Goal: Task Accomplishment & Management: Manage account settings

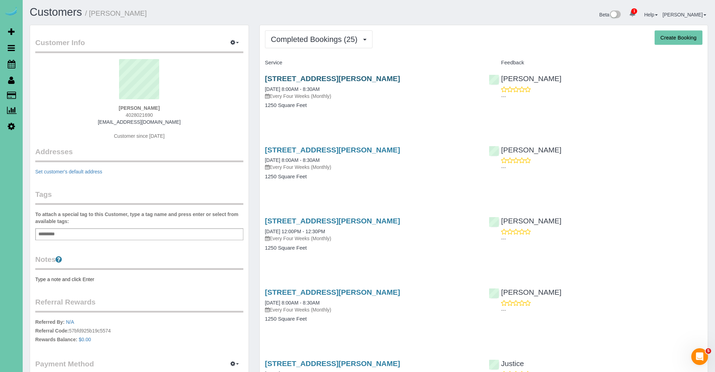
scroll to position [3, 0]
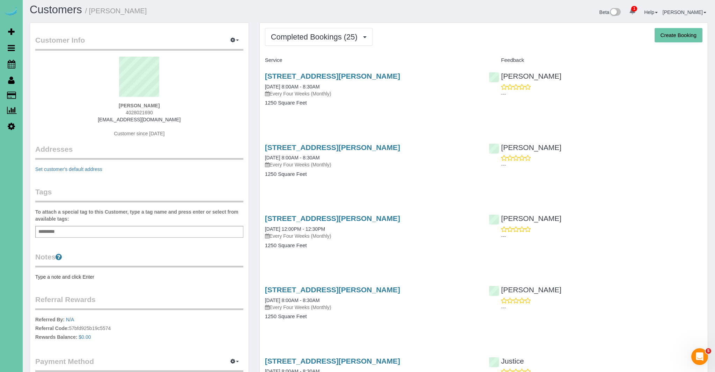
drag, startPoint x: 410, startPoint y: 76, endPoint x: 261, endPoint y: 77, distance: 149.5
click at [261, 77] on div "7811 Howell St, Omaha, NE 68122 08/18/2025 8:00AM - 8:30AM Every Four Weeks (Mo…" at bounding box center [372, 93] width 224 height 54
copy link "7811 Howell St, Omaha, NE 68122"
click at [298, 36] on span "Completed Bookings (25)" at bounding box center [316, 37] width 90 height 9
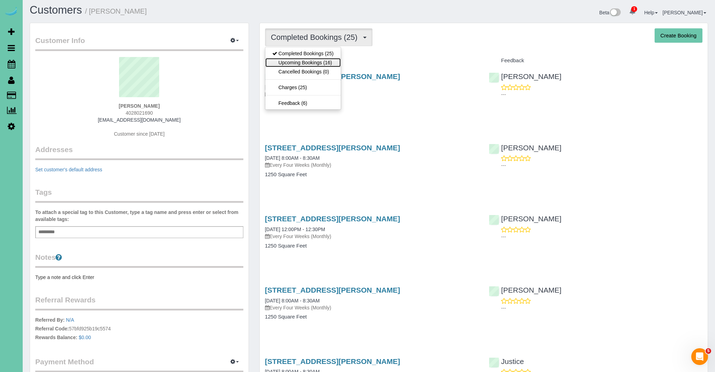
click at [300, 63] on link "Upcoming Bookings (16)" at bounding box center [302, 62] width 75 height 9
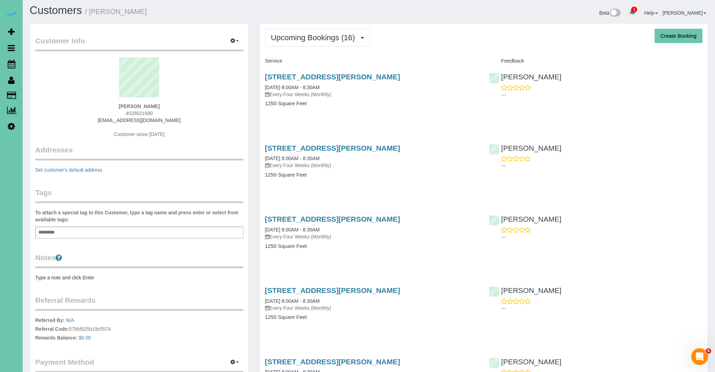
scroll to position [0, 0]
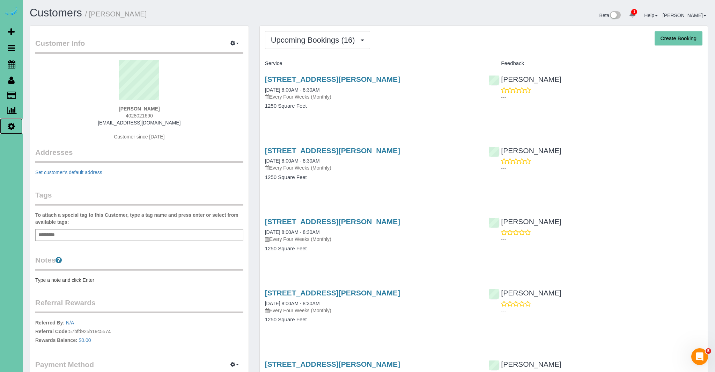
click at [13, 122] on icon at bounding box center [11, 126] width 7 height 8
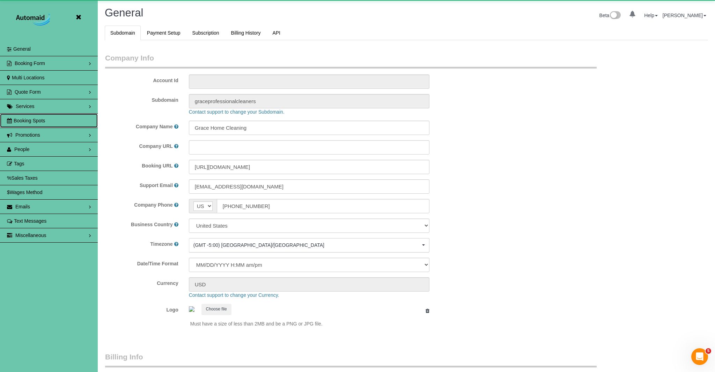
select select "string:US"
select select "5796"
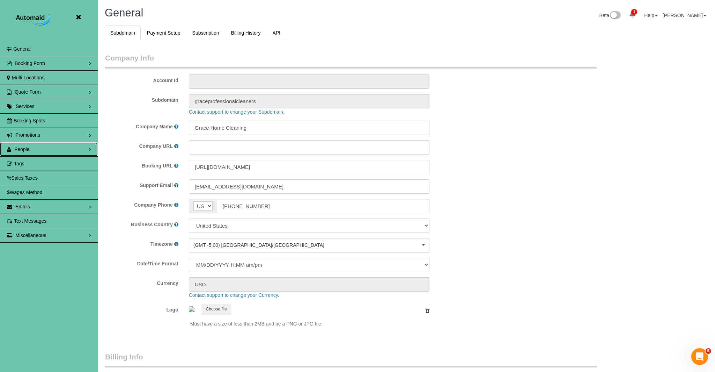
click at [71, 148] on link "People" at bounding box center [49, 149] width 98 height 14
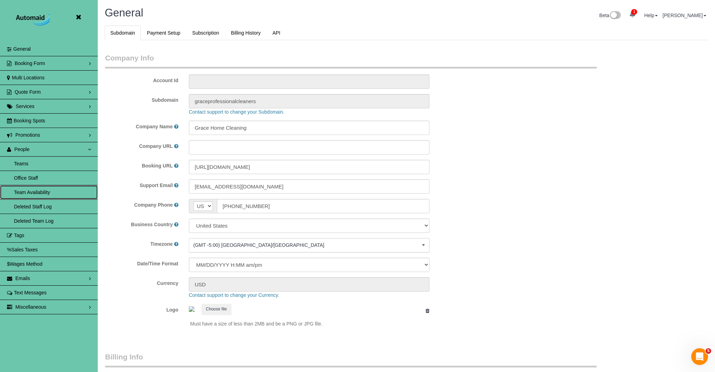
scroll to position [1, 0]
click at [63, 190] on link "Team Availability" at bounding box center [49, 191] width 98 height 14
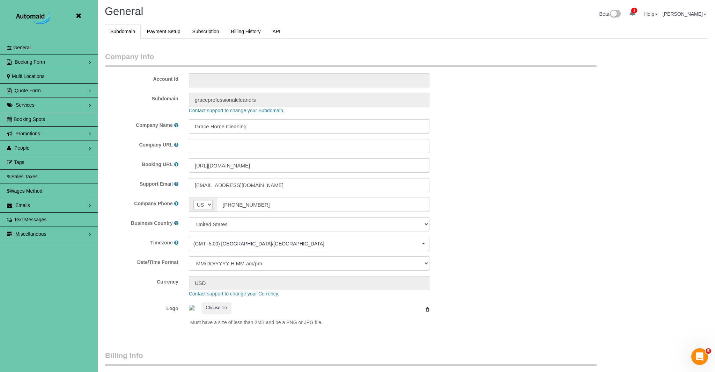
scroll to position [0, 0]
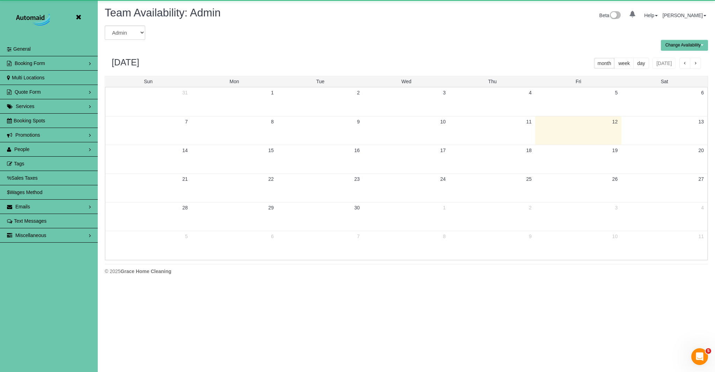
scroll to position [284, 715]
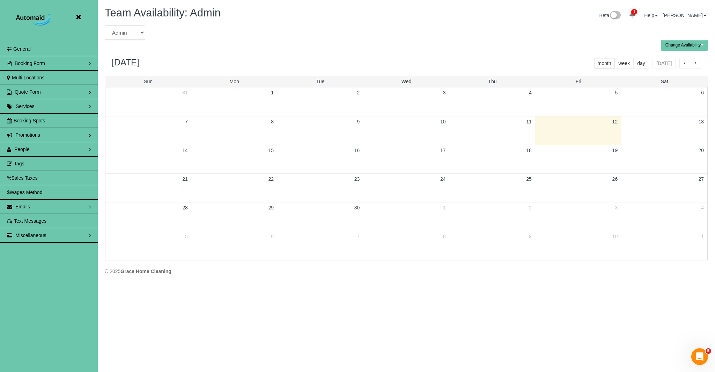
click at [130, 35] on select "Admin Aliyah Alysha Andrea Angie Anny Audrey Claudia Daylin Demona Elizabeth Em…" at bounding box center [125, 32] width 41 height 14
select select "number:36962"
click at [105, 25] on select "Admin Aliyah Alysha Andrea Angie Anny Audrey Claudia Daylin Demona Elizabeth Em…" at bounding box center [125, 32] width 41 height 14
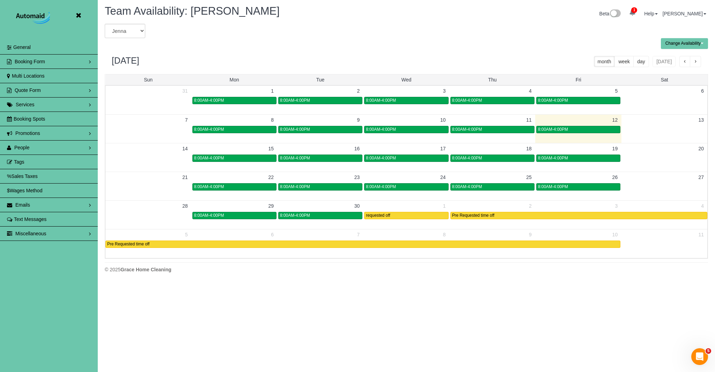
click at [681, 63] on button "button" at bounding box center [685, 61] width 11 height 11
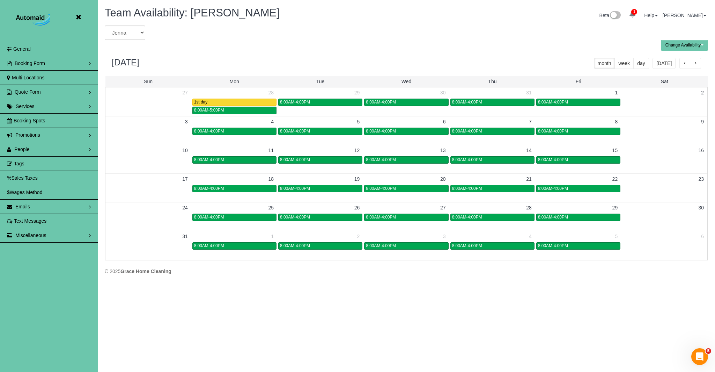
click at [682, 63] on button "button" at bounding box center [685, 63] width 11 height 11
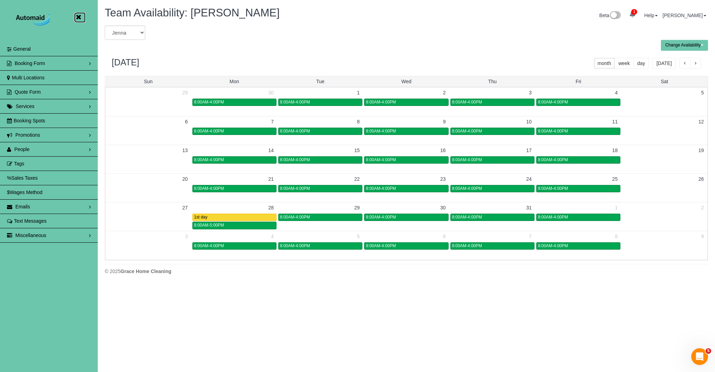
click at [81, 17] on icon at bounding box center [78, 17] width 9 height 9
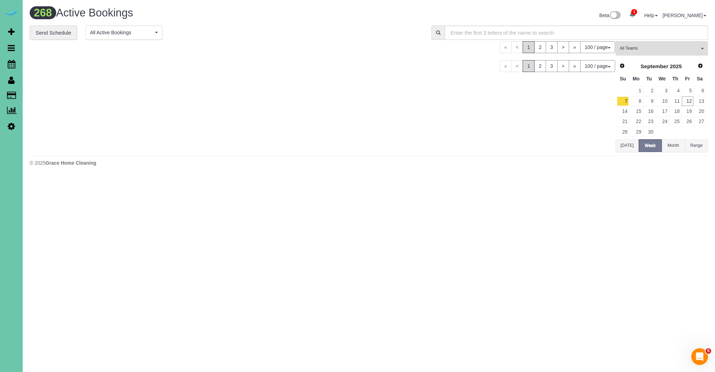
scroll to position [2345, 715]
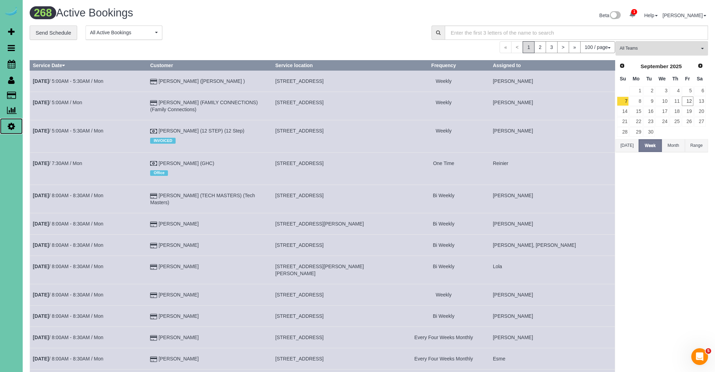
click at [13, 127] on icon at bounding box center [11, 126] width 7 height 8
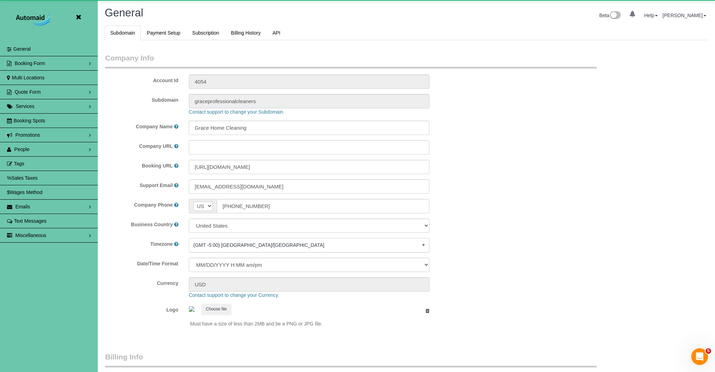
select select "5796"
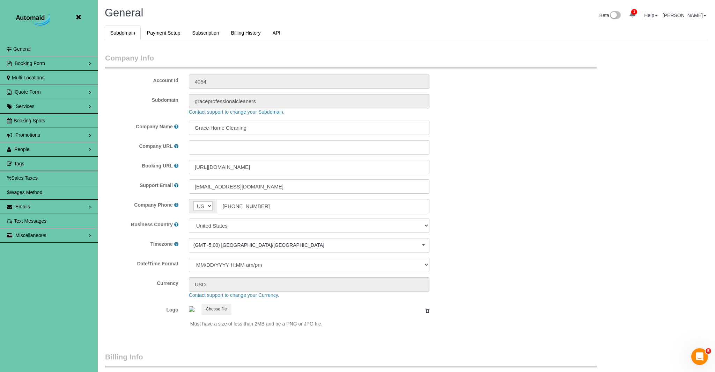
scroll to position [1474, 715]
click at [29, 148] on span "People" at bounding box center [21, 149] width 15 height 6
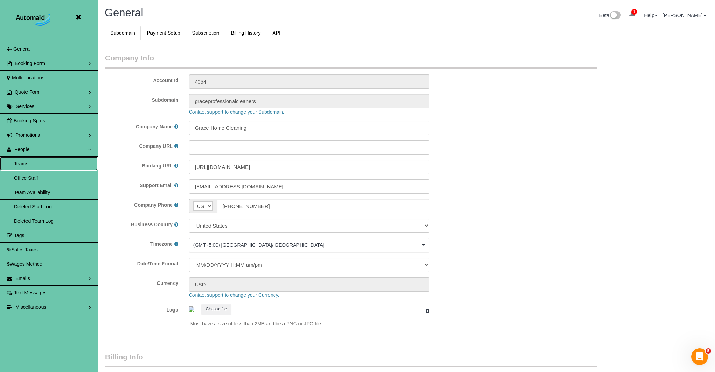
click at [32, 164] on link "Teams" at bounding box center [49, 163] width 98 height 14
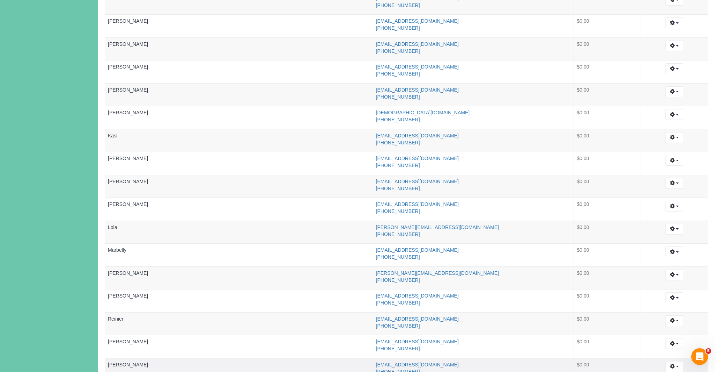
scroll to position [409, 0]
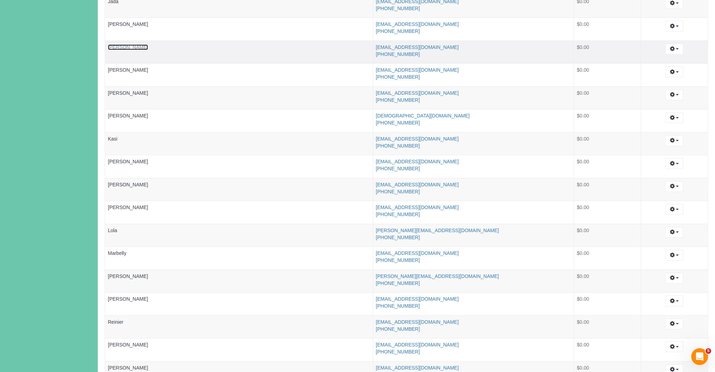
click at [116, 48] on link "Jenna" at bounding box center [128, 47] width 40 height 6
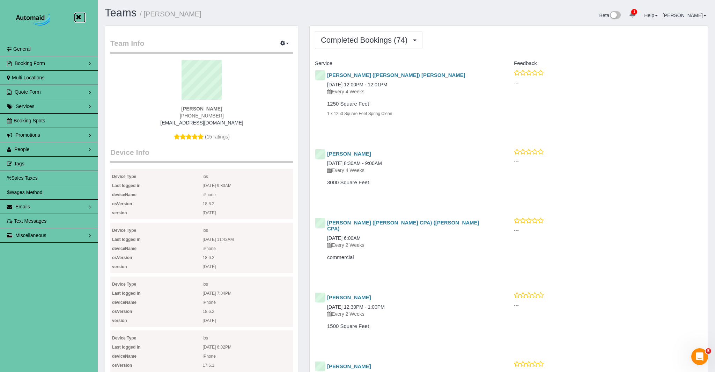
click at [78, 17] on icon at bounding box center [78, 17] width 9 height 9
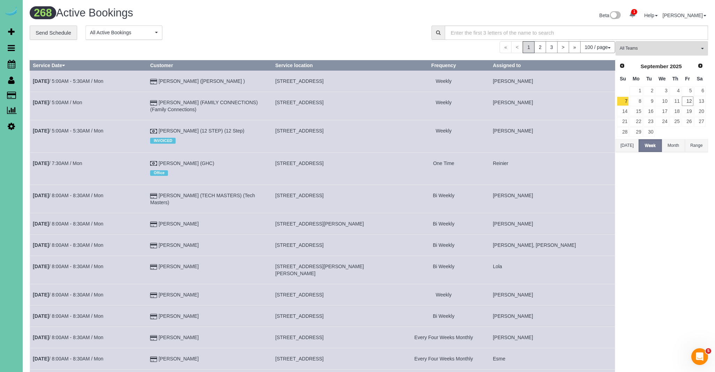
scroll to position [2345, 715]
click at [13, 61] on icon at bounding box center [12, 64] width 8 height 8
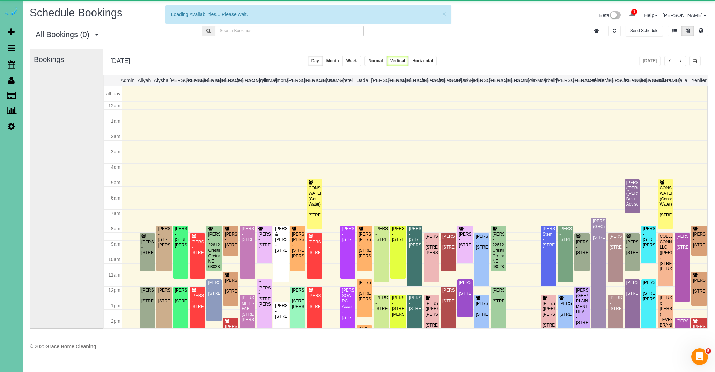
scroll to position [93, 0]
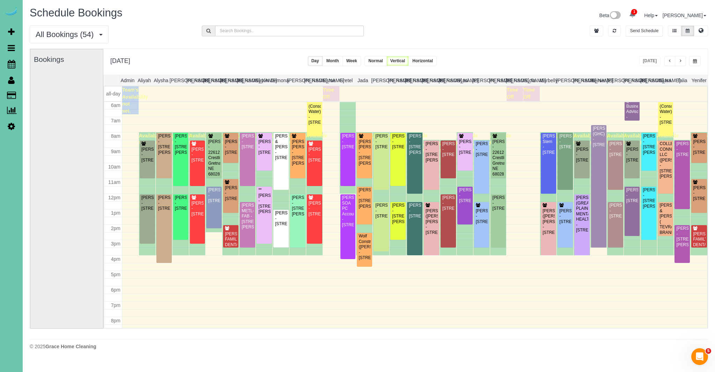
click at [699, 60] on button "button" at bounding box center [695, 61] width 12 height 10
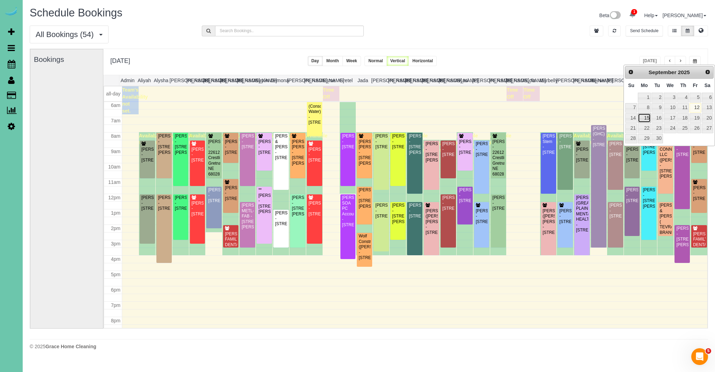
click at [647, 119] on link "15" at bounding box center [644, 117] width 13 height 9
type input "**********"
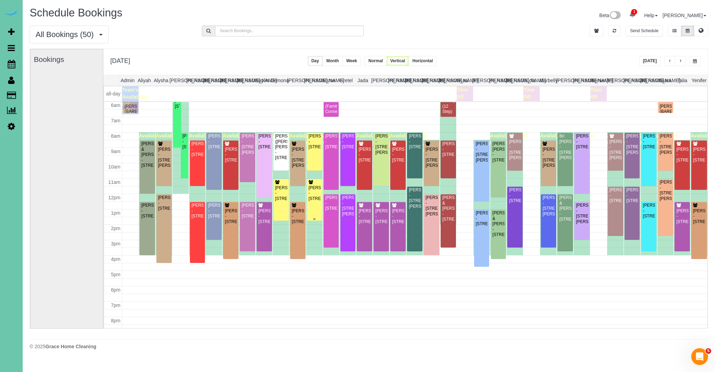
click at [319, 201] on div "Katie Smith - 11608 S 115th St, Papillion, NE 68046" at bounding box center [314, 193] width 13 height 16
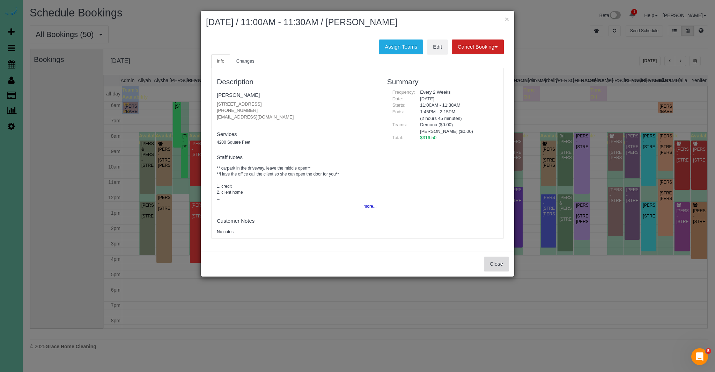
click at [504, 262] on button "Close" at bounding box center [496, 263] width 25 height 15
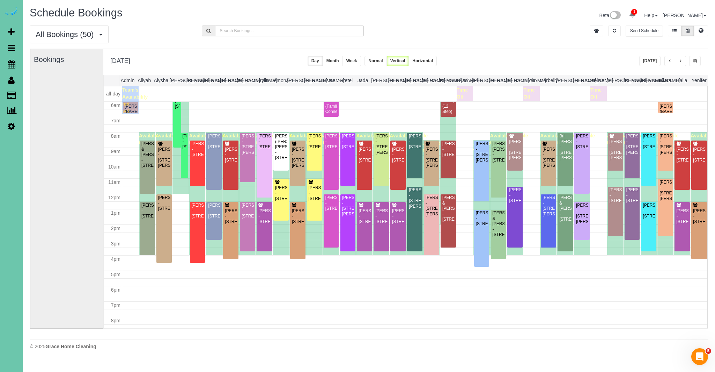
click at [651, 58] on button "Today" at bounding box center [650, 61] width 22 height 10
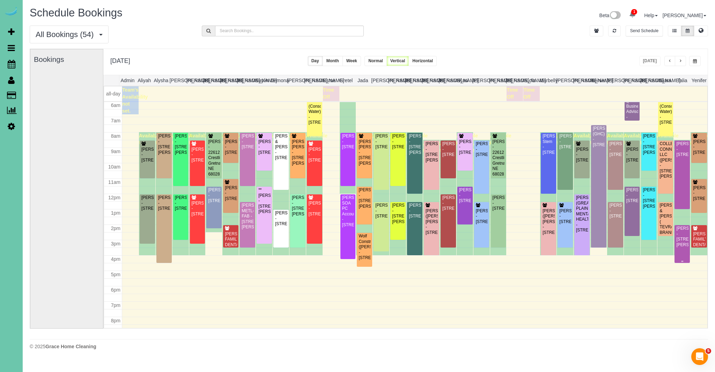
click at [680, 233] on div "Kaci Bendorf - 4014 Hawk Woods Circle, Omaha, NE 68112" at bounding box center [682, 237] width 13 height 22
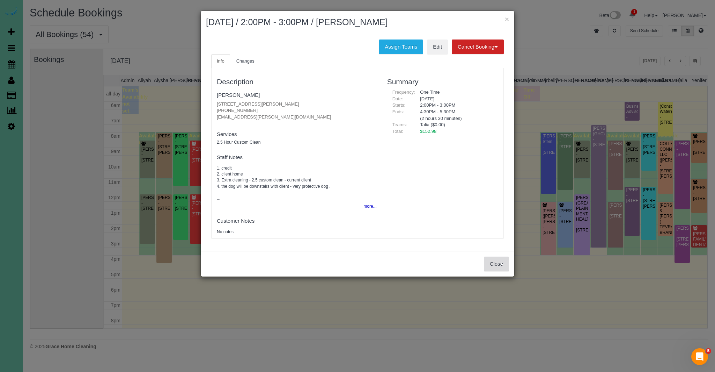
click at [506, 265] on button "Close" at bounding box center [496, 263] width 25 height 15
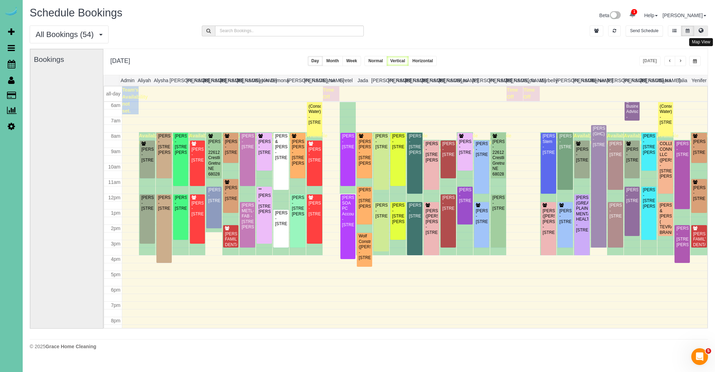
click at [703, 32] on icon at bounding box center [701, 30] width 5 height 4
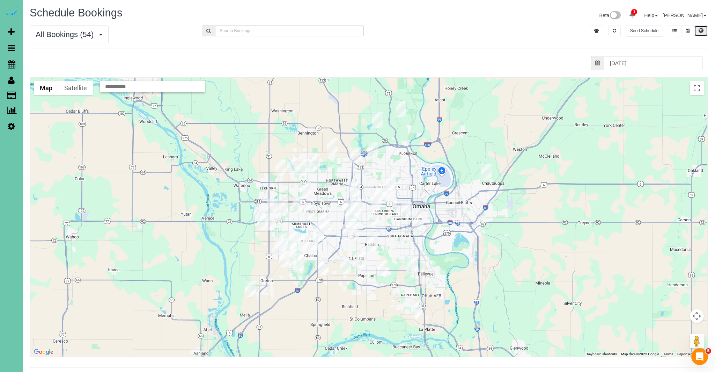
click at [414, 312] on img "09/12/2025 12:30PM - Amber Younger - 15003 South 21st Street, Bellevue, NE 68123" at bounding box center [416, 309] width 11 height 16
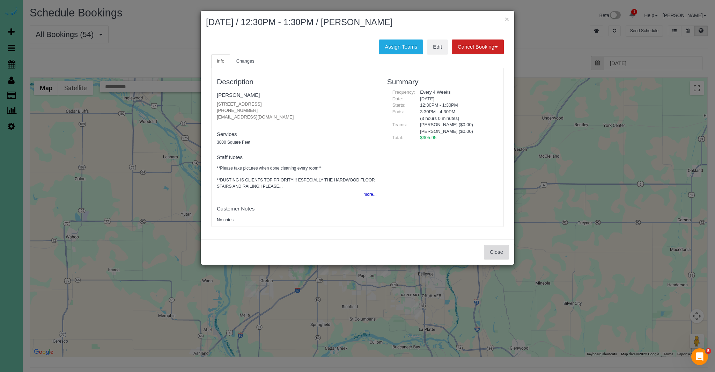
click at [496, 254] on button "Close" at bounding box center [496, 251] width 25 height 15
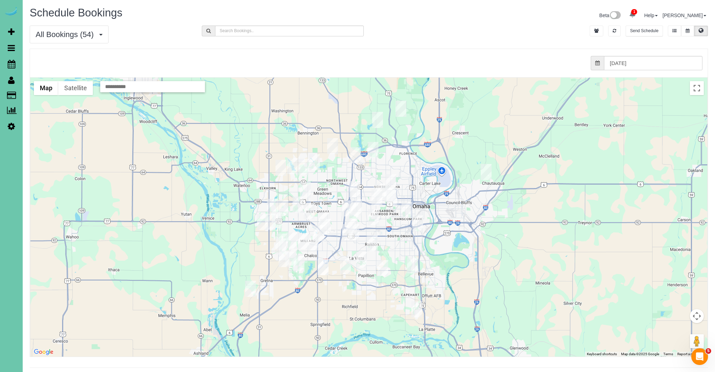
click at [343, 262] on img "09/12/2025 8:00AM - Jenni Lapke - 11014 Cove Hollow Drive, Papillion, NE 68046" at bounding box center [345, 266] width 11 height 16
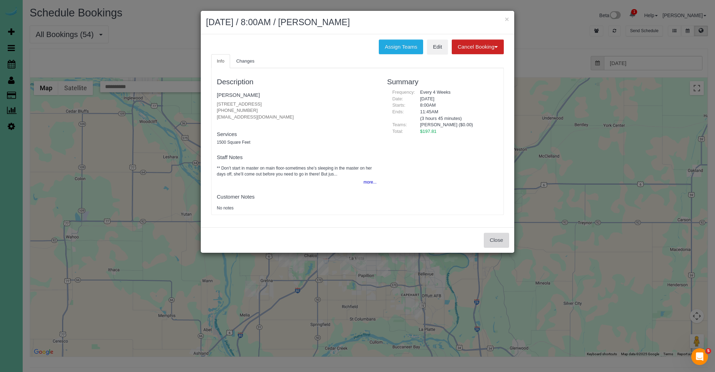
click at [493, 235] on button "Close" at bounding box center [496, 240] width 25 height 15
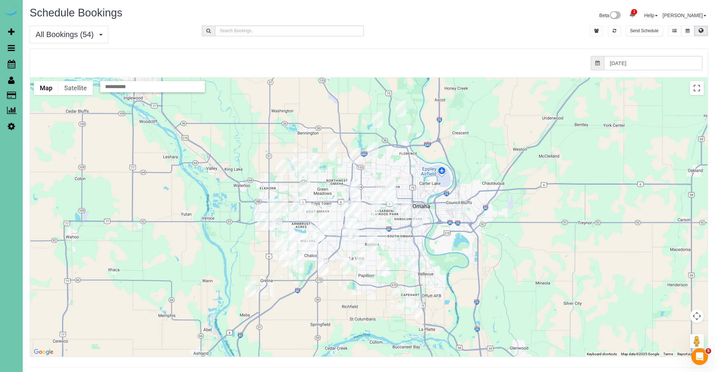
click at [360, 263] on img "09/12/2025 8:00AM - Rick Power - 504 Fox Creek Lane, Papillion, NE 68046" at bounding box center [361, 259] width 11 height 16
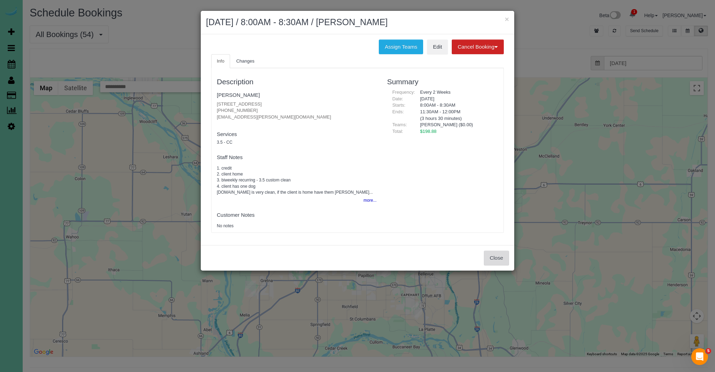
click at [503, 254] on button "Close" at bounding box center [496, 257] width 25 height 15
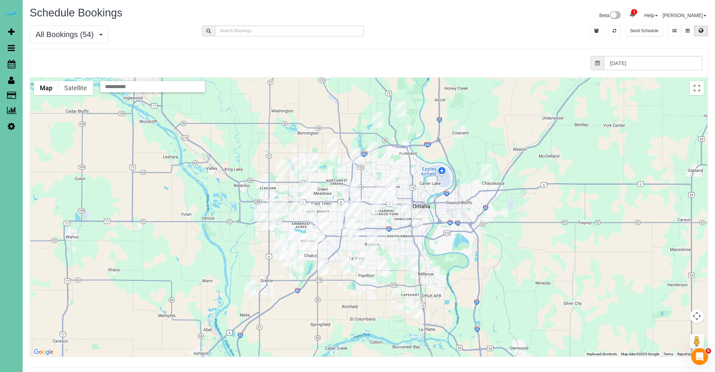
click at [375, 243] on img "09/12/2025 12:30PM - Bonnie Lassiter - 7544 Gertrude St #316, La Vista, NE 68128" at bounding box center [372, 243] width 11 height 16
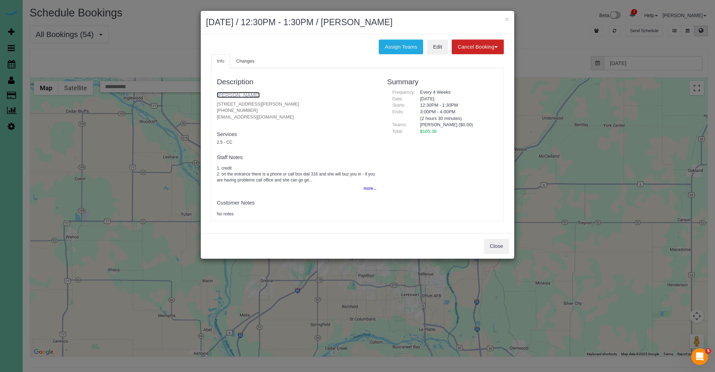
click at [249, 96] on link "Bonnie Lassiter" at bounding box center [238, 95] width 43 height 6
drag, startPoint x: 503, startPoint y: 244, endPoint x: 499, endPoint y: 243, distance: 3.9
click at [502, 244] on button "Close" at bounding box center [496, 246] width 25 height 15
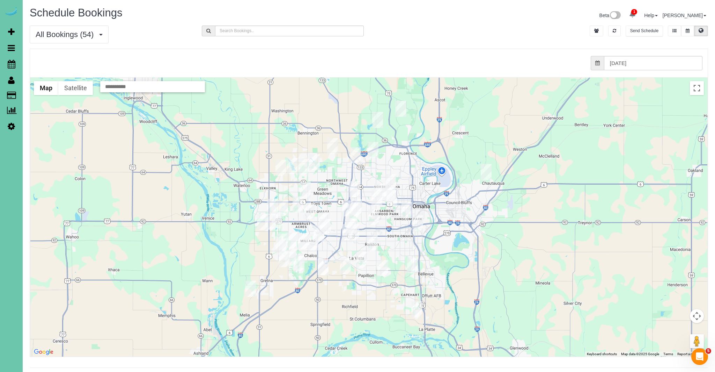
click at [384, 268] on img "09/12/2025 12:00PM - Lisa Hernandes - 2115 Savannah Drive, Papillion, NE 68133" at bounding box center [383, 268] width 11 height 16
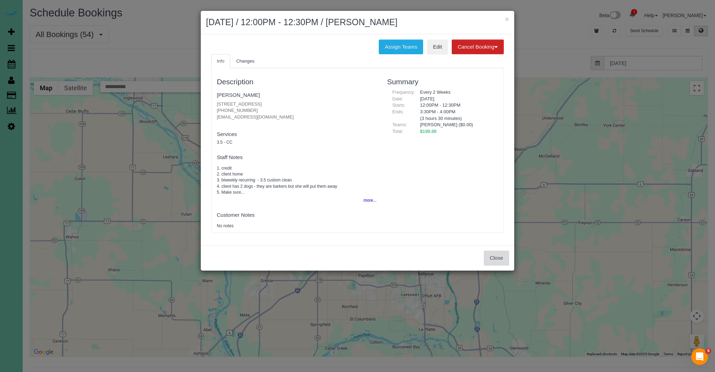
click at [505, 259] on button "Close" at bounding box center [496, 257] width 25 height 15
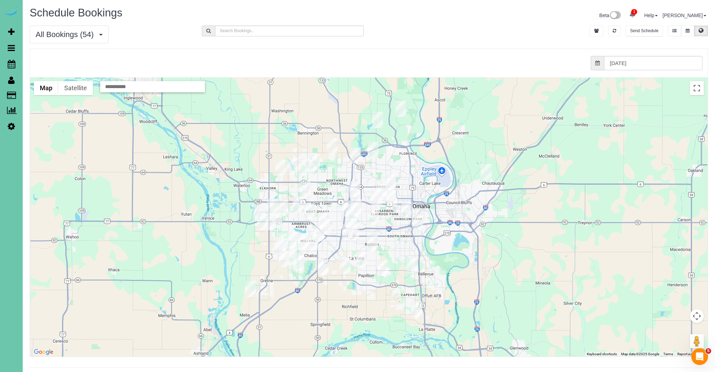
click at [412, 265] on img "09/12/2025 8:30AM - Joe Diehl - 10403 S 27th Street, Bellevue, NE 68123" at bounding box center [412, 265] width 11 height 16
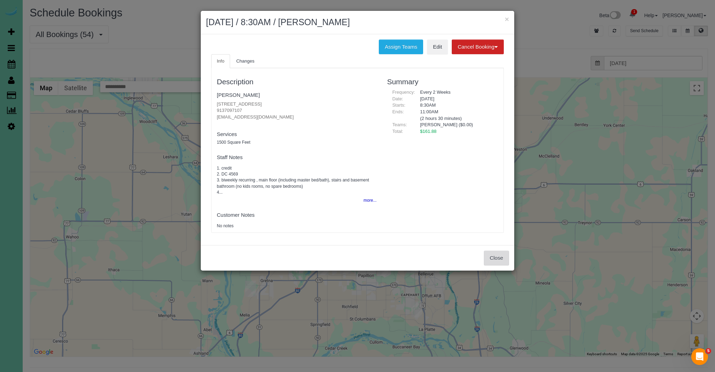
click at [492, 262] on button "Close" at bounding box center [496, 257] width 25 height 15
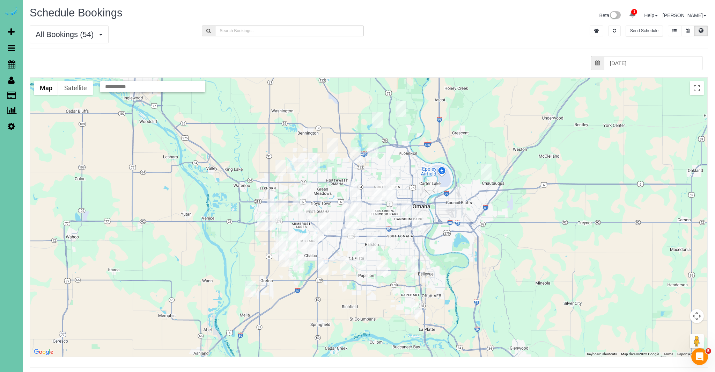
scroll to position [1, 0]
click at [402, 109] on img "09/12/2025 2:00PM - Kaci Bendorf - 4014 Hawk Woods Circle, Omaha, NE 68112" at bounding box center [401, 108] width 11 height 16
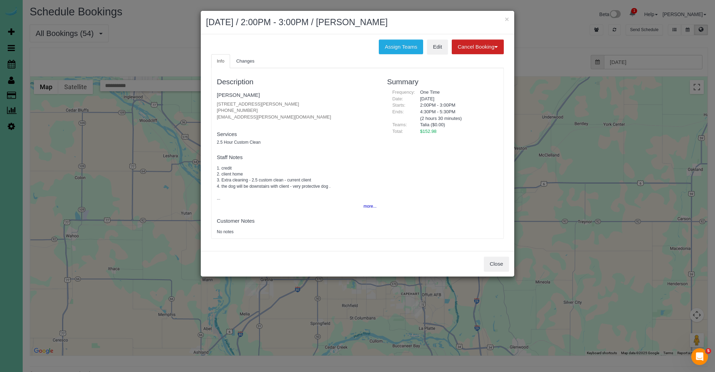
drag, startPoint x: 251, startPoint y: 110, endPoint x: 200, endPoint y: 112, distance: 50.7
click at [200, 112] on div "× September 12, 2025 / 2:00PM - 3:00PM / Kaci Bendorf Assign Teams Edit Cancel …" at bounding box center [357, 186] width 715 height 372
copy p "(402) 740-9648"
click at [501, 263] on button "Close" at bounding box center [496, 263] width 25 height 15
click at [501, 263] on div "× September 12, 2025 / 2:00PM - 3:00PM / Kaci Bendorf Assign Teams Edit Cancel …" at bounding box center [357, 186] width 715 height 372
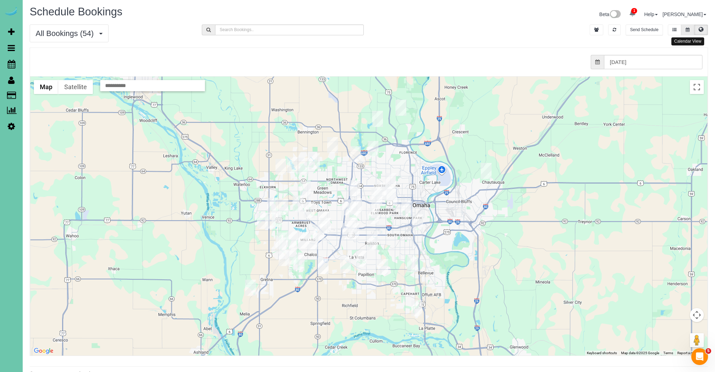
click at [690, 31] on button at bounding box center [687, 29] width 13 height 11
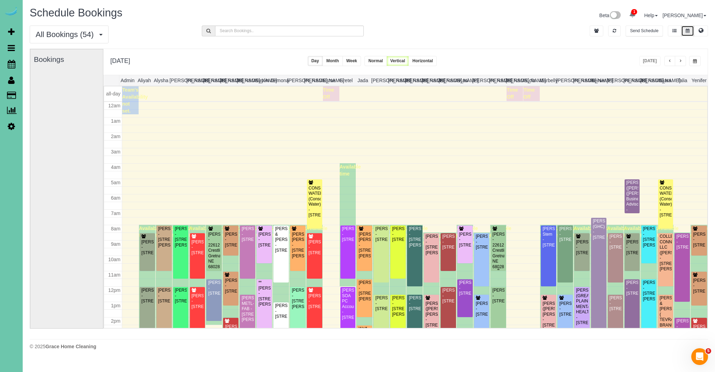
scroll to position [93, 0]
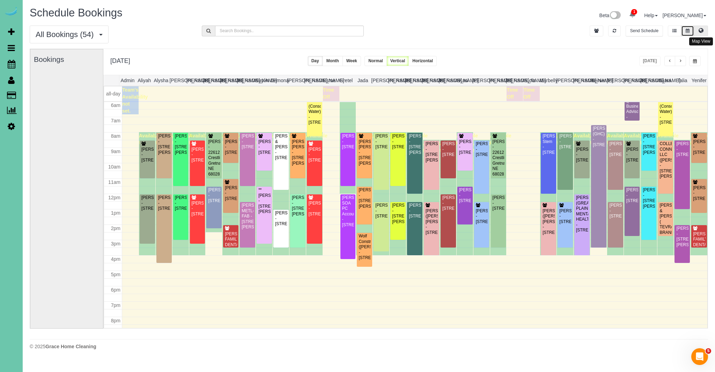
click at [704, 31] on button at bounding box center [701, 30] width 14 height 11
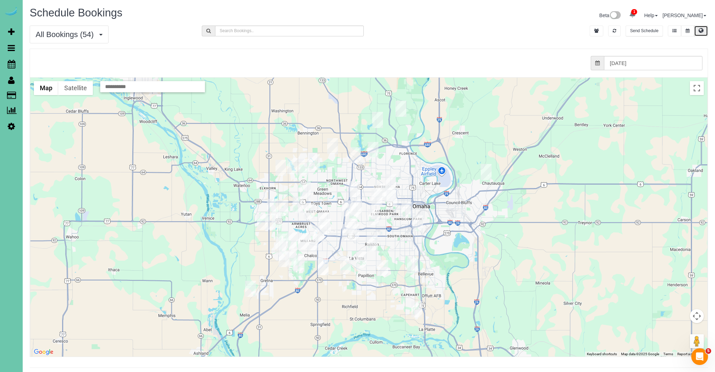
click at [292, 166] on img "09/12/2025 12:00PM - Jamie Jones - 17409 Browne Street, Omaha, NE 68116" at bounding box center [292, 166] width 11 height 16
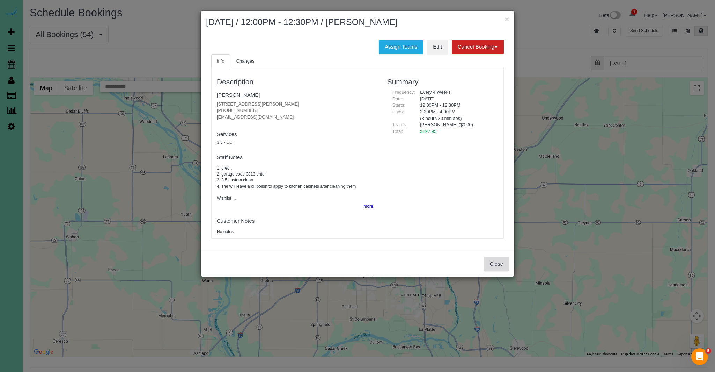
click at [496, 264] on button "Close" at bounding box center [496, 263] width 25 height 15
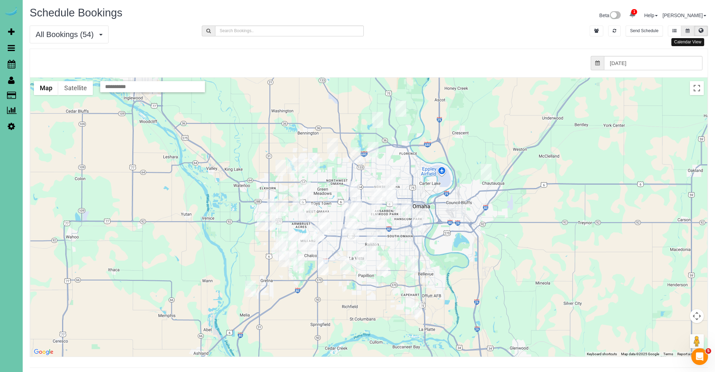
click at [688, 29] on icon at bounding box center [688, 31] width 4 height 4
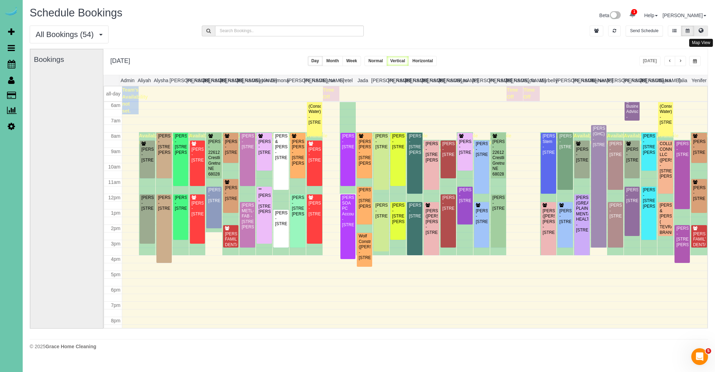
click at [704, 32] on button at bounding box center [701, 30] width 14 height 11
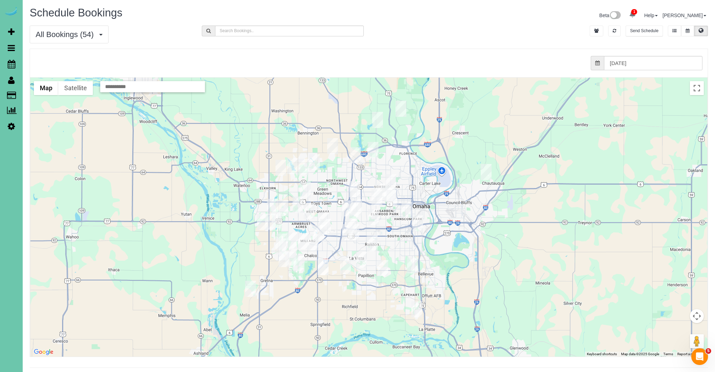
click at [322, 214] on img "09/12/2025 12:00PM - Sarah Conrad SOA PC Accountants - 13434 A St, Omaha, NE 68…" at bounding box center [324, 219] width 11 height 16
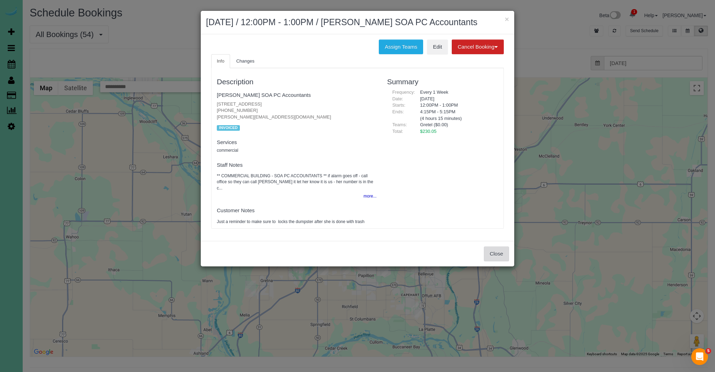
click at [491, 255] on button "Close" at bounding box center [496, 253] width 25 height 15
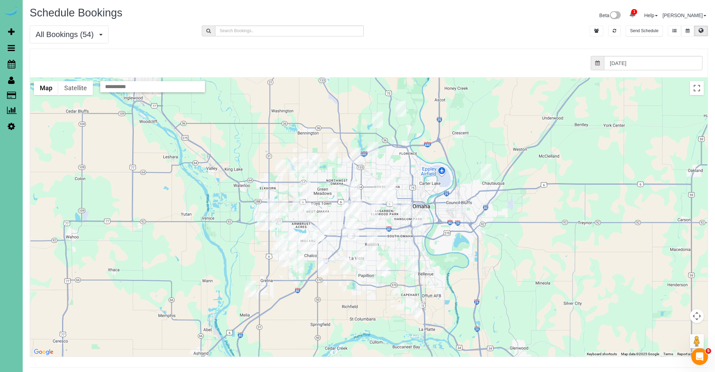
click at [281, 235] on img "09/12/2025 11:30AM - Lynda Hoffmann - 6704 S 188th Street, Omaha, NE 68135" at bounding box center [281, 241] width 11 height 16
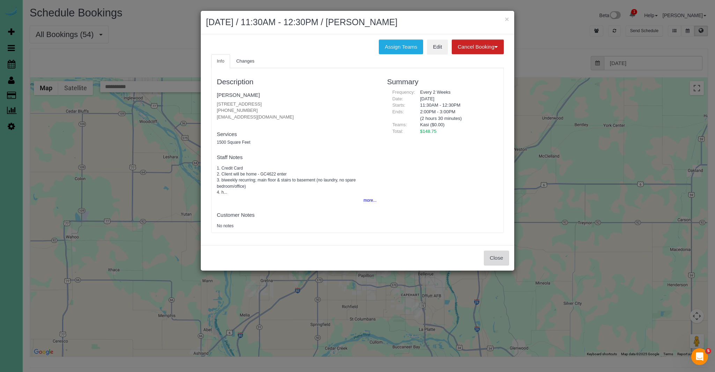
click at [502, 258] on button "Close" at bounding box center [496, 257] width 25 height 15
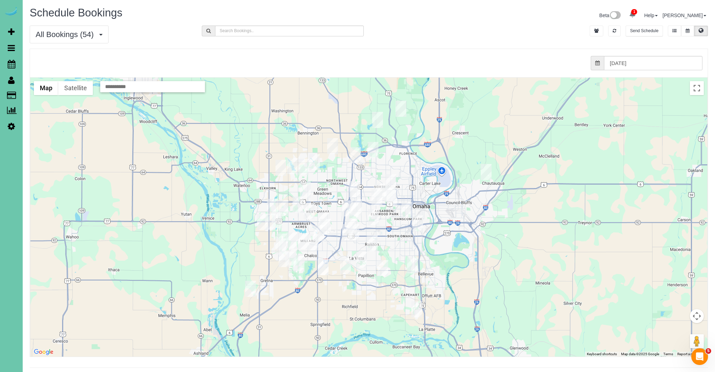
click at [382, 188] on img "09/12/2025 12:30PM - Dana (Steven) Osborn - 721 Hackberry Rd, Omaha, NE 68132" at bounding box center [379, 191] width 11 height 16
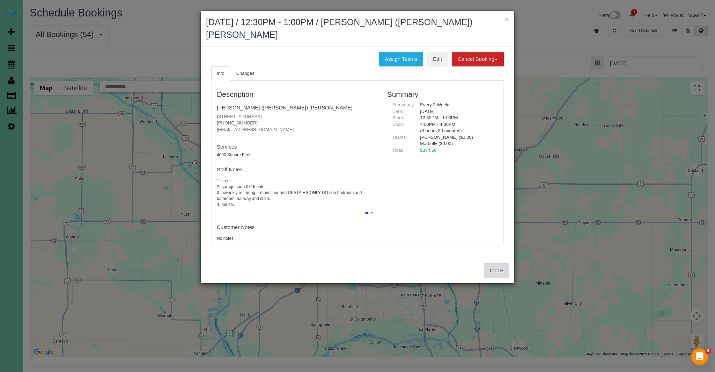
click at [498, 263] on button "Close" at bounding box center [496, 270] width 25 height 15
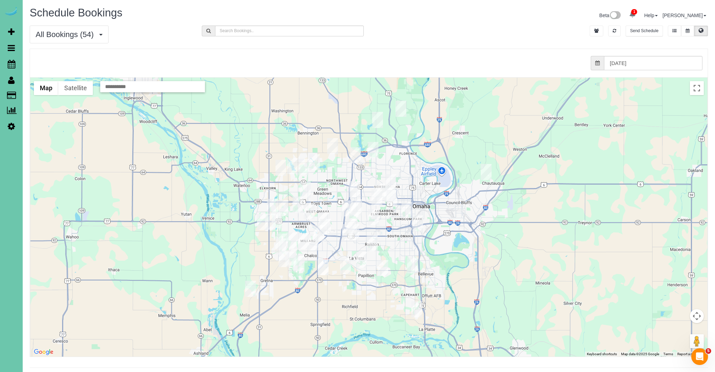
click at [418, 222] on img "09/12/2025 8:00AM - Megan Mankerian-Stem - 1903 F Street, Omaha, NE 68107" at bounding box center [417, 223] width 11 height 16
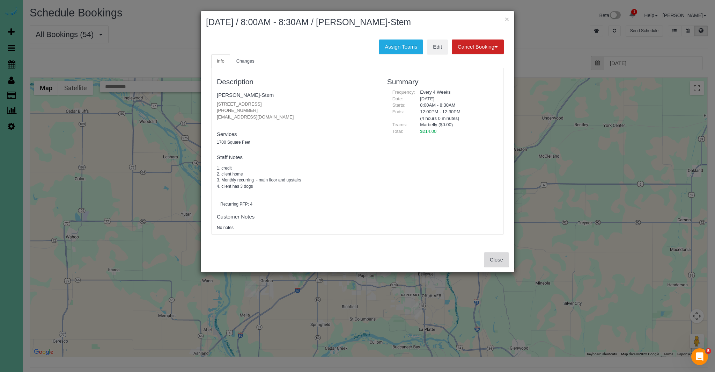
click at [491, 264] on button "Close" at bounding box center [496, 259] width 25 height 15
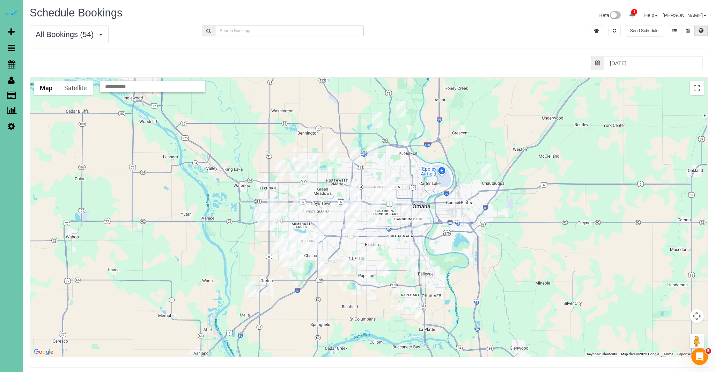
click at [406, 209] on img "09/12/2025 8:00AM - Jeremy & Nick Eutsler - 2130 S 33rd Street, Omaha, NE 68105" at bounding box center [407, 210] width 11 height 16
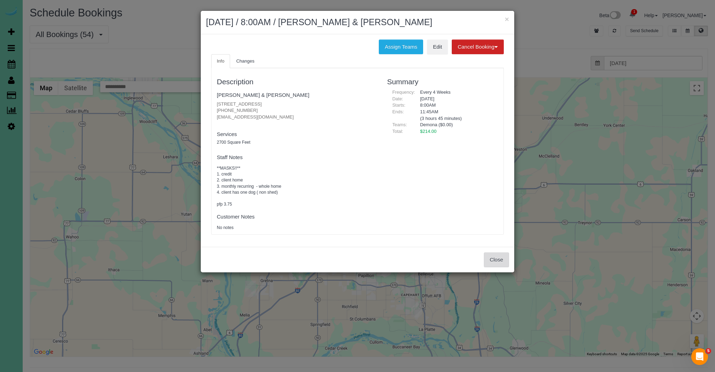
drag, startPoint x: 499, startPoint y: 263, endPoint x: 503, endPoint y: 204, distance: 58.5
click at [499, 263] on button "Close" at bounding box center [496, 259] width 25 height 15
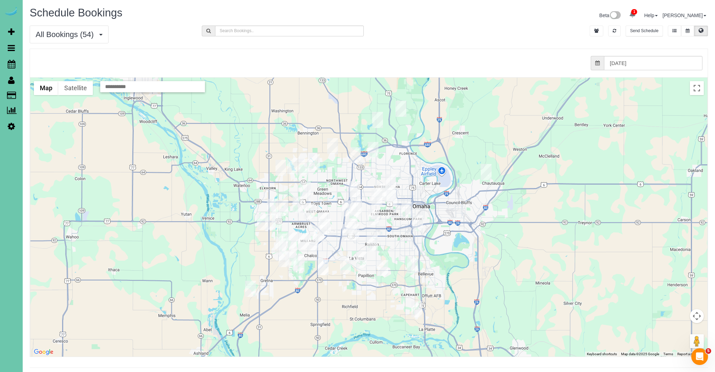
click at [488, 168] on img "09/12/2025 1:00PM - Alex Gum - 19394 Perry Road, Council Bluffs, IA 51503" at bounding box center [486, 172] width 11 height 16
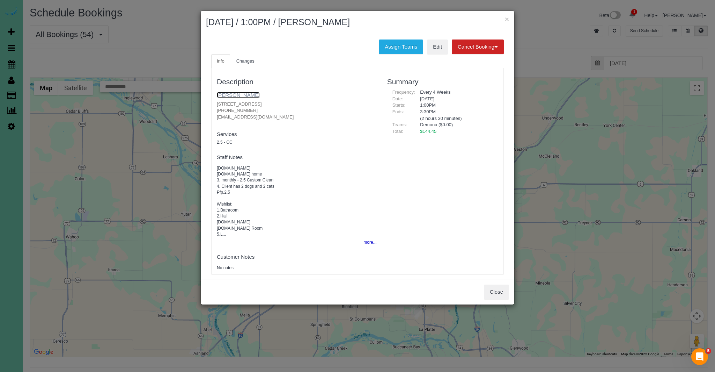
click at [236, 95] on link "Alex Gum" at bounding box center [238, 95] width 43 height 6
click at [509, 292] on div "Close" at bounding box center [358, 291] width 314 height 25
click at [499, 293] on button "Close" at bounding box center [496, 291] width 25 height 15
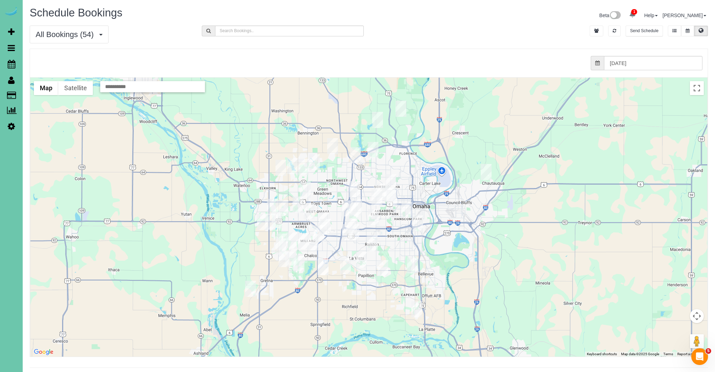
click at [392, 197] on img "09/12/2025 8:00AM - Kate Johansen - 308 S 50th Ave, Omaha, NE 68132" at bounding box center [392, 198] width 11 height 16
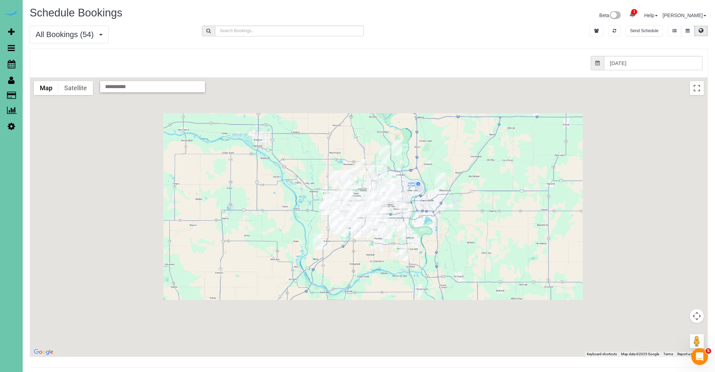
scroll to position [0, 0]
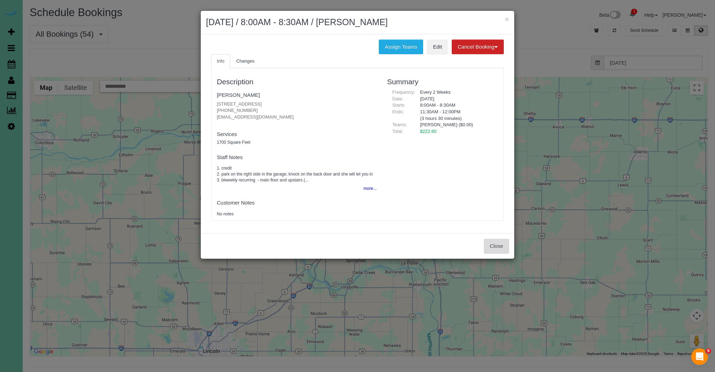
click at [504, 245] on button "Close" at bounding box center [496, 246] width 25 height 15
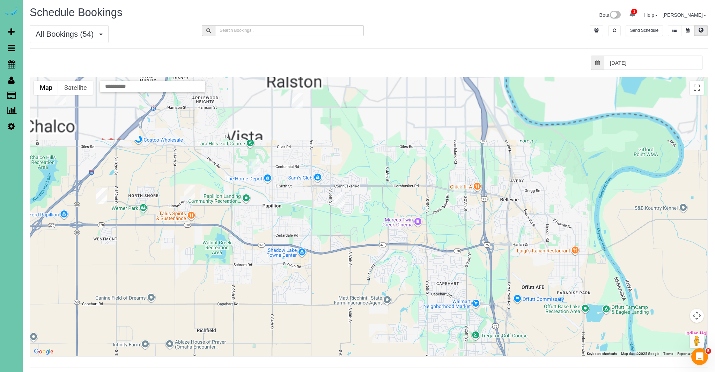
drag, startPoint x: 397, startPoint y: 296, endPoint x: 438, endPoint y: 355, distance: 71.6
click at [444, 369] on div "Schedule Bookings Beta 1 Your Notifications You have 0 alerts × You have 4 to c…" at bounding box center [369, 194] width 693 height 388
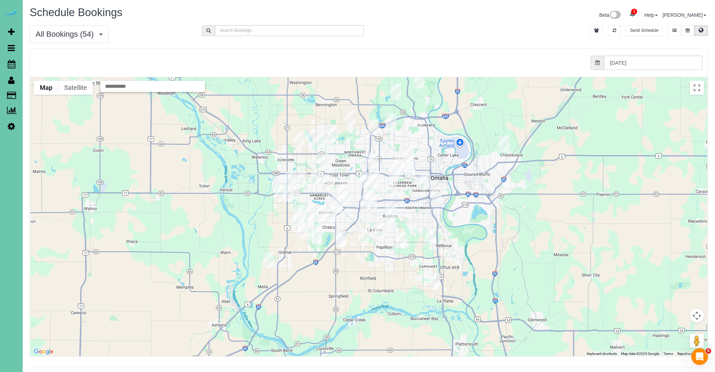
click at [375, 126] on img "09/12/2025 12:30PM - CHRISTINE MILLER METL-FAB - 9615 Ida St, Omaha, NE 68122" at bounding box center [373, 127] width 11 height 16
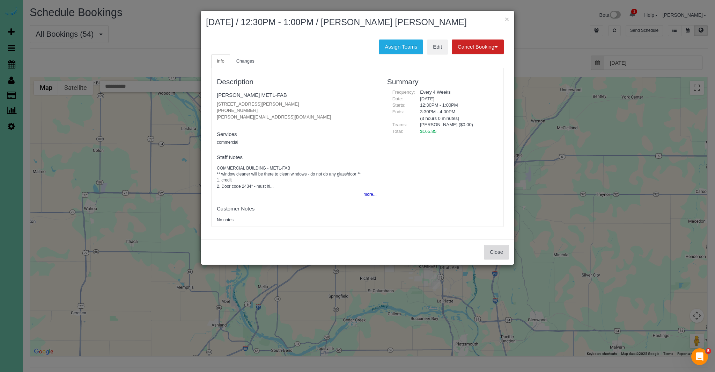
click at [504, 253] on button "Close" at bounding box center [496, 251] width 25 height 15
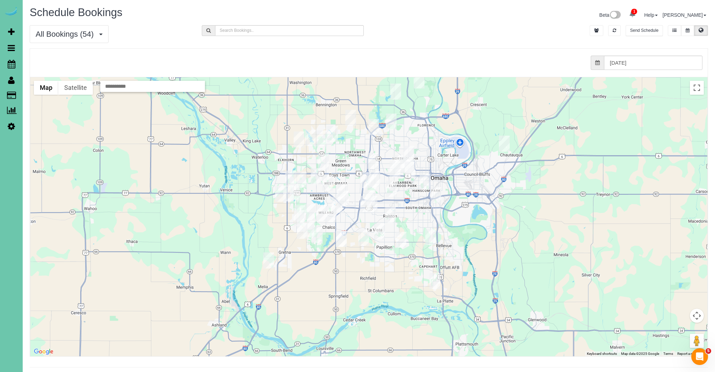
click at [390, 189] on img "09/12/2025 8:00AM - Julie D'Agosto - 7429 Hascall St, Omaha, NE 68124" at bounding box center [391, 189] width 11 height 16
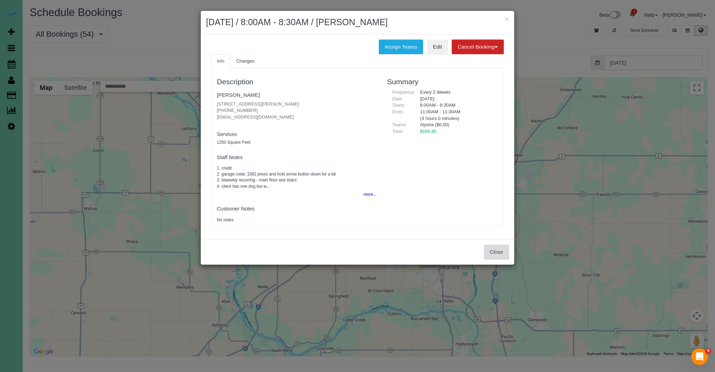
click at [493, 248] on button "Close" at bounding box center [496, 251] width 25 height 15
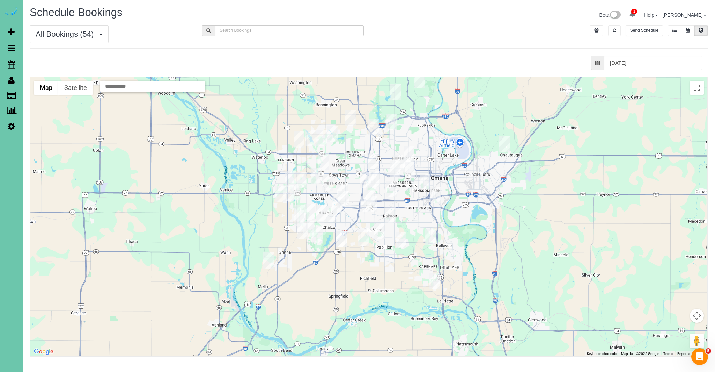
click at [391, 217] on img "09/12/2025 12:30PM - Bonnie Lassiter - 7544 Gertrude St #316, La Vista, NE 68128" at bounding box center [390, 215] width 11 height 16
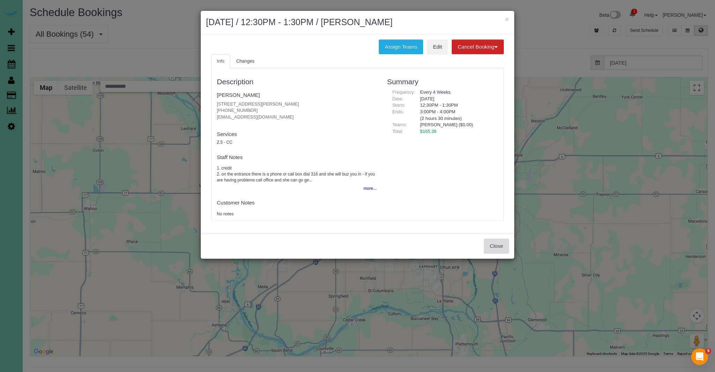
click at [497, 250] on button "Close" at bounding box center [496, 246] width 25 height 15
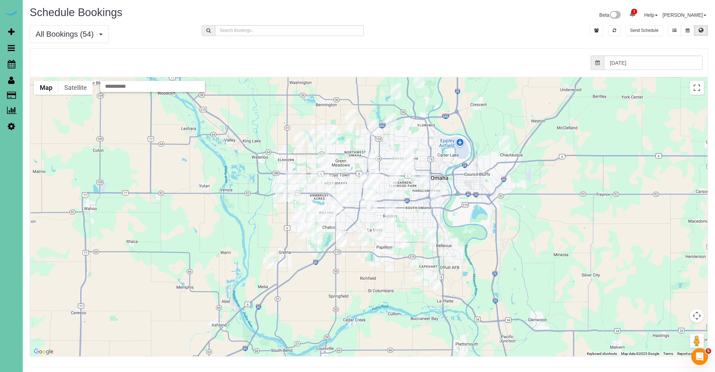
click at [305, 180] on img "09/12/2025 11:00AM - Beth Stanek - 1651 S 186th Circle, Omaha, NE 68130" at bounding box center [301, 179] width 11 height 16
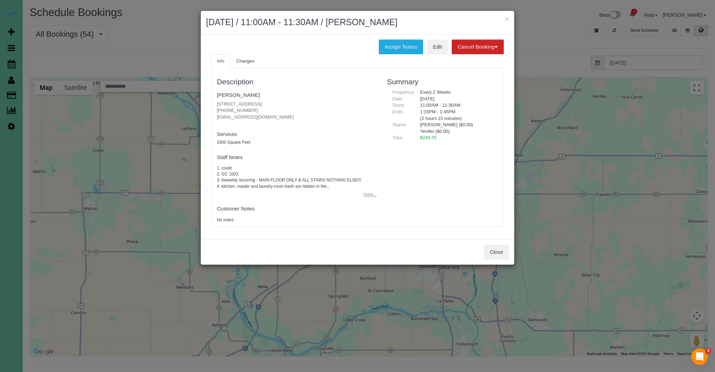
click at [370, 193] on button "more..." at bounding box center [367, 194] width 17 height 10
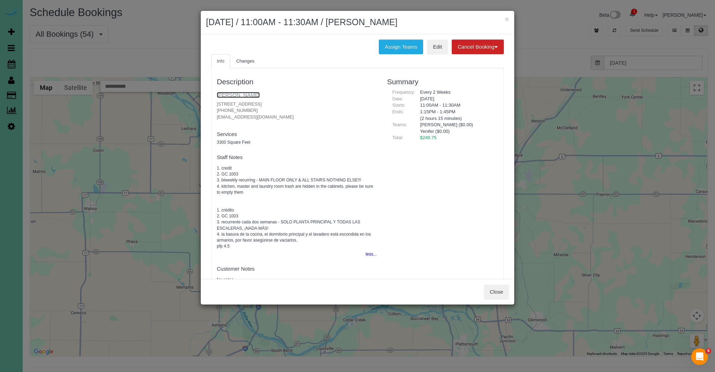
click at [221, 96] on link "Beth Stanek" at bounding box center [238, 95] width 43 height 6
click at [240, 93] on link "Beth Stanek" at bounding box center [238, 95] width 43 height 6
click at [501, 288] on button "Close" at bounding box center [496, 291] width 25 height 15
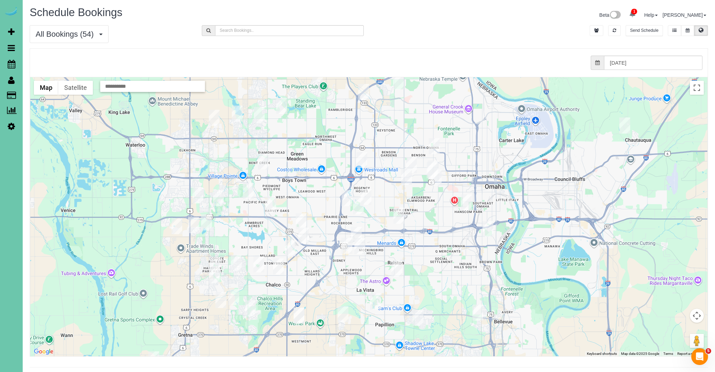
click at [359, 206] on img "09/12/2025 8:00AM - Jennifer Adams - 2502 S 99th Ave, Omaha, NE 68124" at bounding box center [358, 206] width 11 height 16
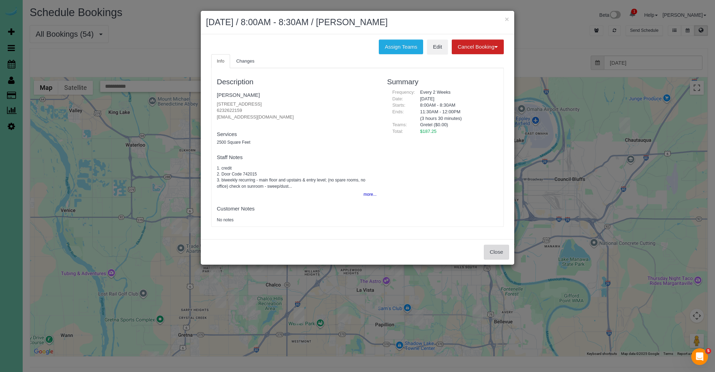
drag, startPoint x: 503, startPoint y: 248, endPoint x: 492, endPoint y: 250, distance: 10.2
click at [502, 249] on button "Close" at bounding box center [496, 251] width 25 height 15
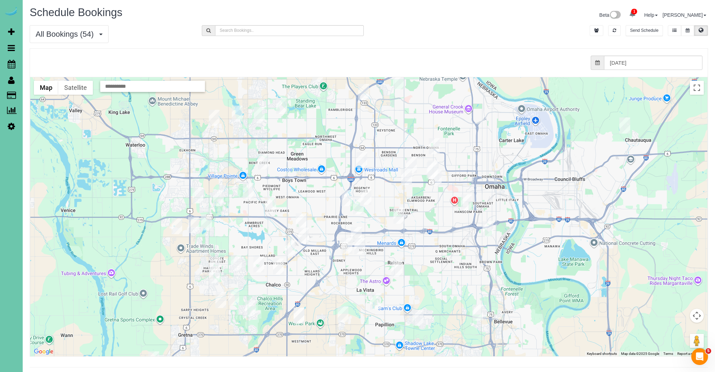
click at [218, 264] on img "09/12/2025 11:30AM - Lynda Hoffmann - 6704 S 188th Street, Omaha, NE 68135" at bounding box center [215, 265] width 11 height 16
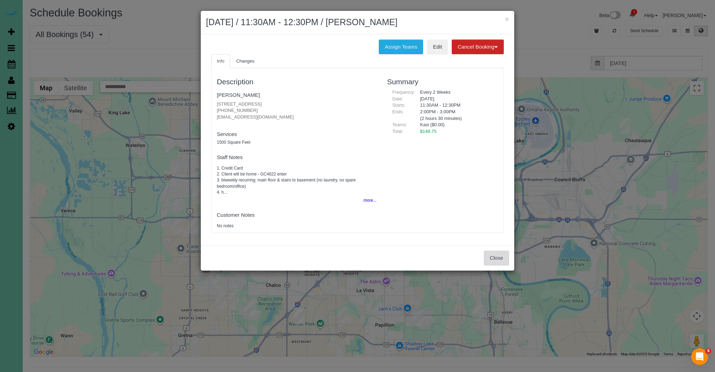
click at [495, 255] on button "Close" at bounding box center [496, 257] width 25 height 15
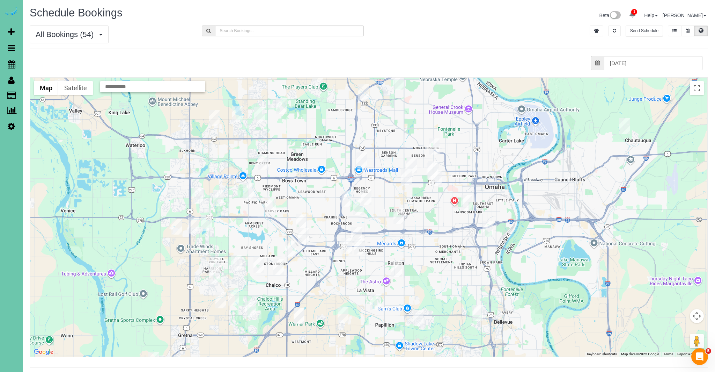
click at [218, 198] on img "09/12/2025 11:00AM - Beth Stanek - 1651 S 186th Circle, Omaha, NE 68130" at bounding box center [218, 198] width 11 height 16
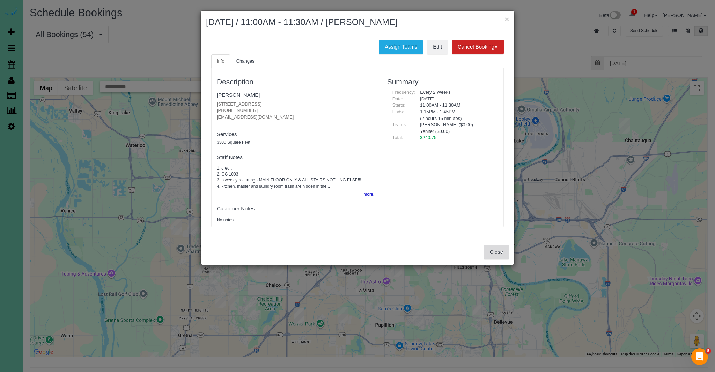
click at [503, 251] on button "Close" at bounding box center [496, 251] width 25 height 15
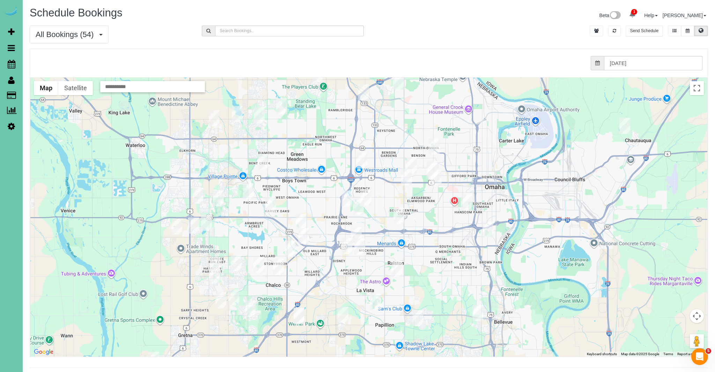
click at [216, 263] on img "09/12/2025 11:30AM - Lynda Hoffmann - 6704 S 188th Street, Omaha, NE 68135" at bounding box center [215, 265] width 11 height 16
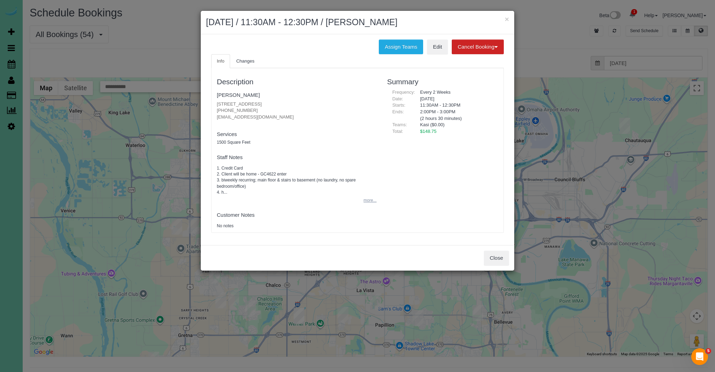
click at [370, 201] on button "more..." at bounding box center [367, 200] width 17 height 10
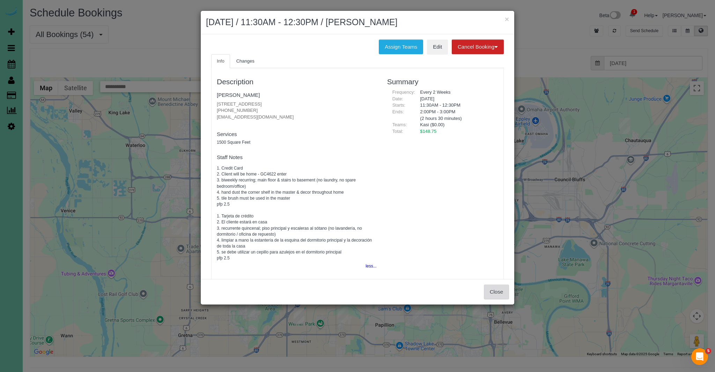
click at [488, 293] on button "Close" at bounding box center [496, 291] width 25 height 15
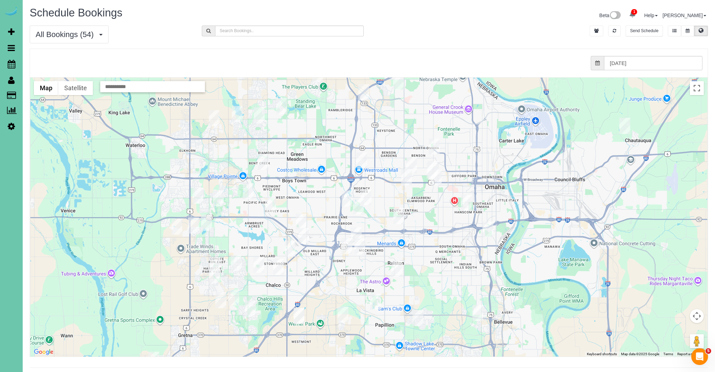
click at [263, 113] on img "09/12/2025 11:30AM - Tiffany Wescott - 4829 N. 161st Street, Omaha, NE 68116" at bounding box center [259, 115] width 11 height 16
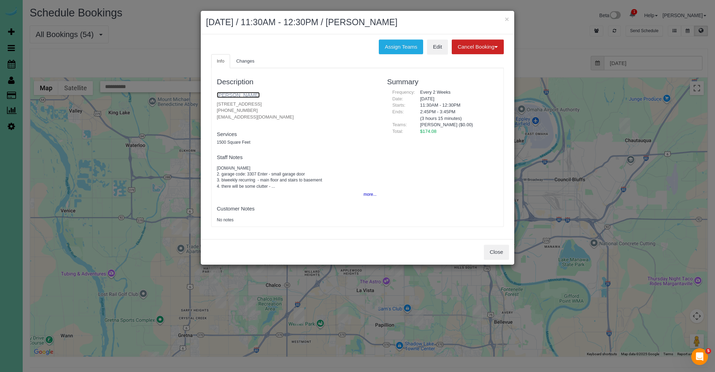
click at [247, 97] on link "Tiffany Wescott" at bounding box center [238, 95] width 43 height 6
click at [503, 255] on button "Close" at bounding box center [496, 251] width 25 height 15
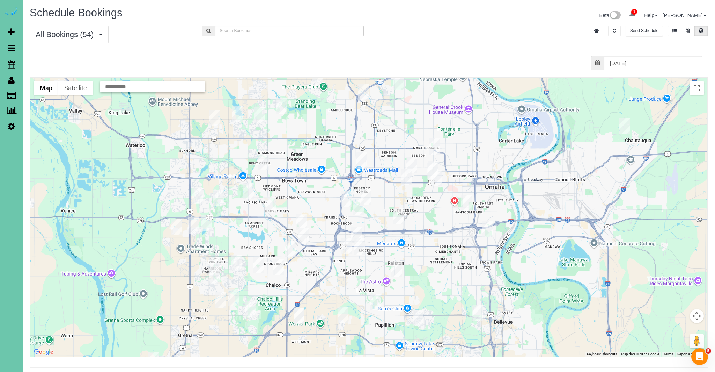
click at [285, 105] on img "09/12/2025 11:30AM - Julie Hansen - 14731 Himebaugh Plz, Omaha, NE 68116" at bounding box center [281, 106] width 11 height 16
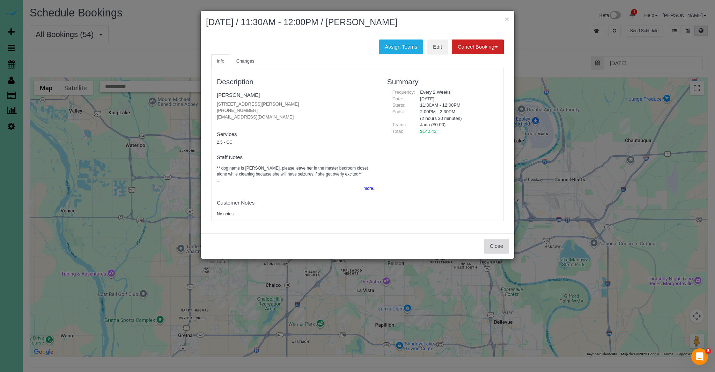
click at [493, 251] on button "Close" at bounding box center [496, 246] width 25 height 15
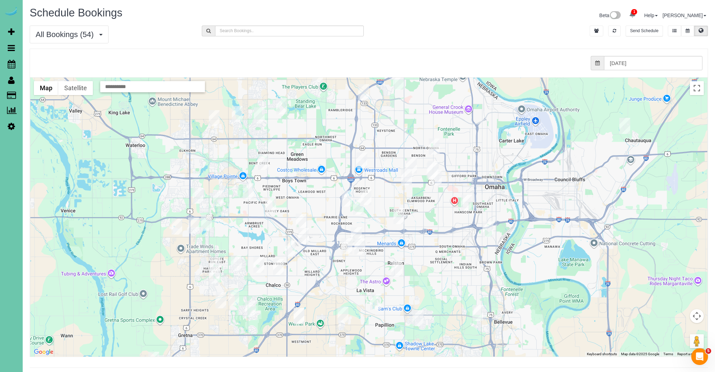
scroll to position [0, 0]
click at [437, 141] on img "09/12/2025 8:30AM - Sam Wagner - 5121 Erskine St, Omaha, NE 68104" at bounding box center [434, 146] width 11 height 16
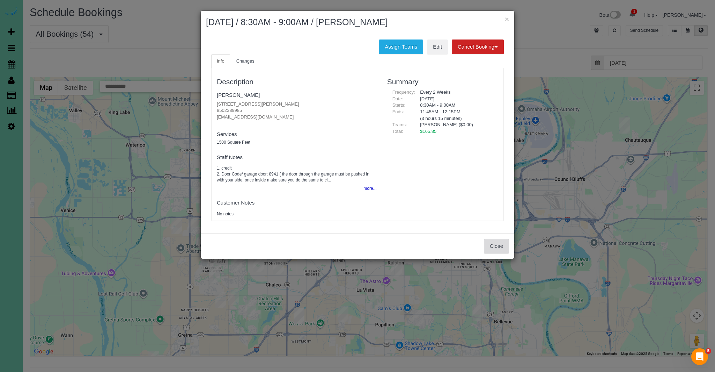
click at [494, 247] on button "Close" at bounding box center [496, 246] width 25 height 15
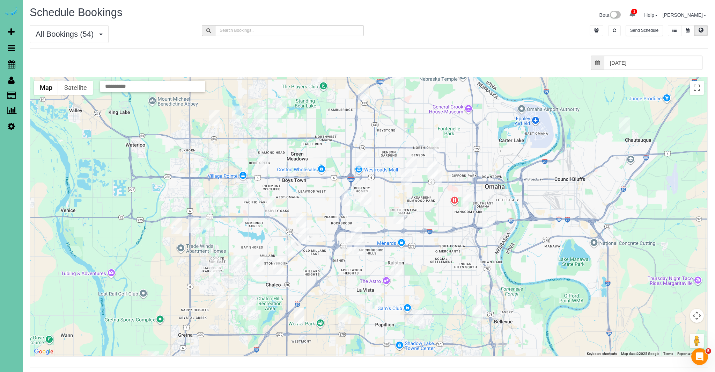
click at [412, 164] on img "09/12/2025 12:30PM - Dana (Steven) Osborn - 721 Hackberry Rd, Omaha, NE 68132" at bounding box center [411, 165] width 11 height 16
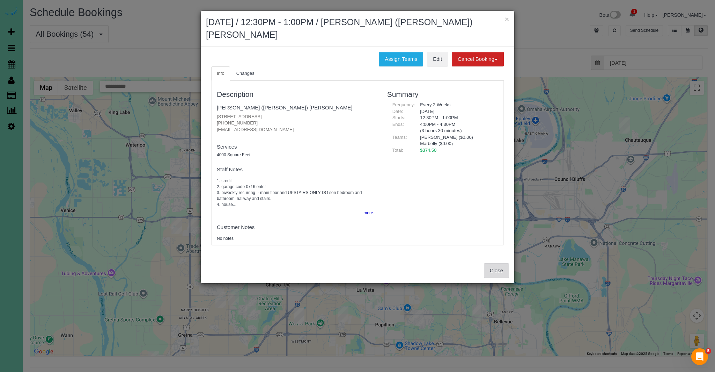
click at [500, 263] on button "Close" at bounding box center [496, 270] width 25 height 15
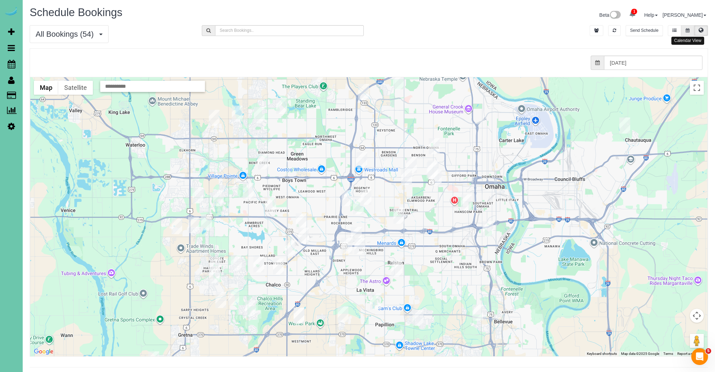
click at [684, 30] on button at bounding box center [687, 30] width 13 height 11
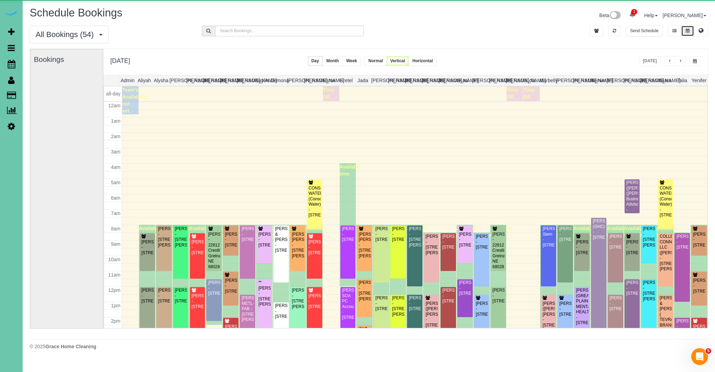
scroll to position [93, 0]
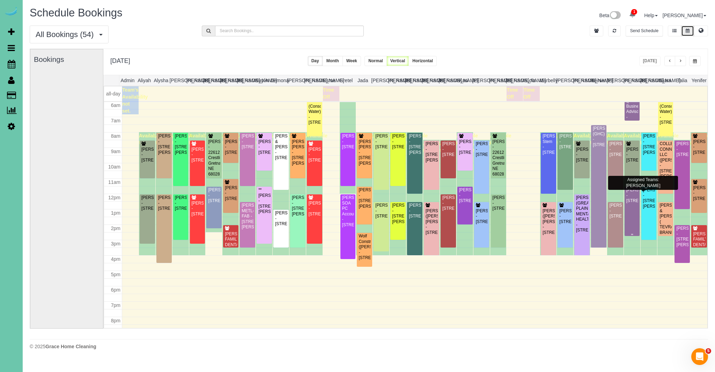
click at [636, 195] on div "Tiffany Wescott - 4829 N. 161st Street, Omaha, NE 68116" at bounding box center [632, 195] width 13 height 16
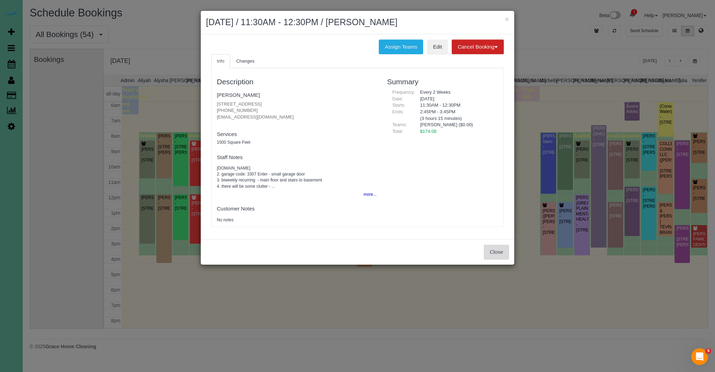
click at [499, 250] on button "Close" at bounding box center [496, 251] width 25 height 15
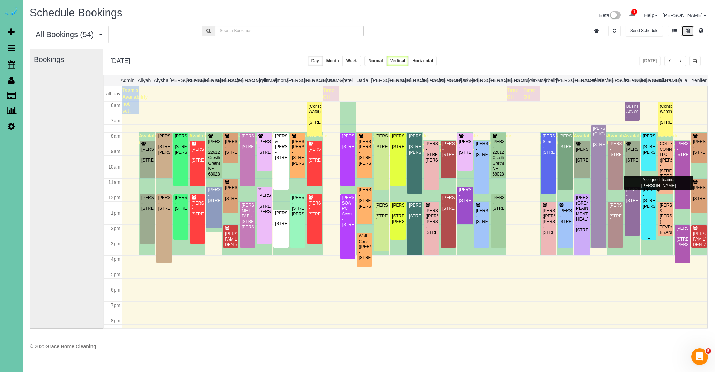
click at [649, 209] on div "Beth Vornbrock-Smith - 18815 Larimore Street, Elkhorn, NE 68022" at bounding box center [649, 198] width 13 height 22
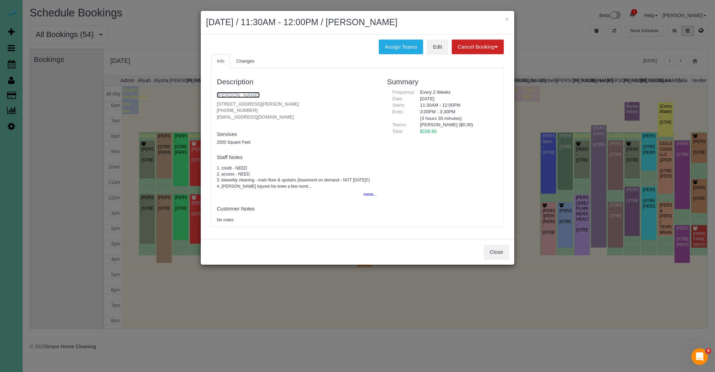
click at [243, 94] on link "[PERSON_NAME]" at bounding box center [238, 95] width 43 height 6
click at [499, 249] on button "Close" at bounding box center [496, 251] width 25 height 15
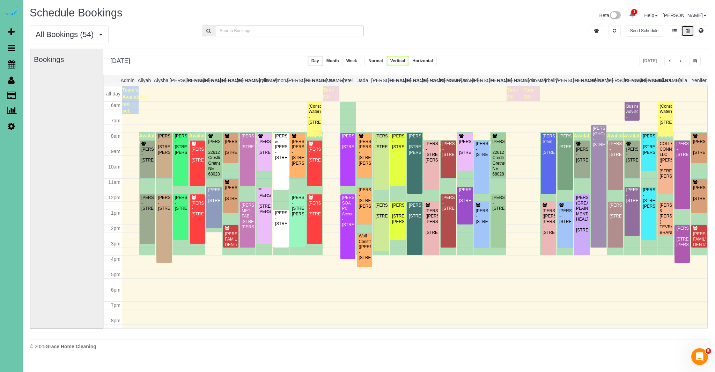
click at [700, 241] on div "MILLARD FAMILY DENTAL (MILLARD FAMILY DENTAL) - 14133 Q Street, Omaha, NE 68137" at bounding box center [699, 252] width 13 height 43
click at [700, 241] on body "1 Beta Your Notifications You have 0 alerts × You have 4 to charge for 09/11/20…" at bounding box center [357, 186] width 715 height 372
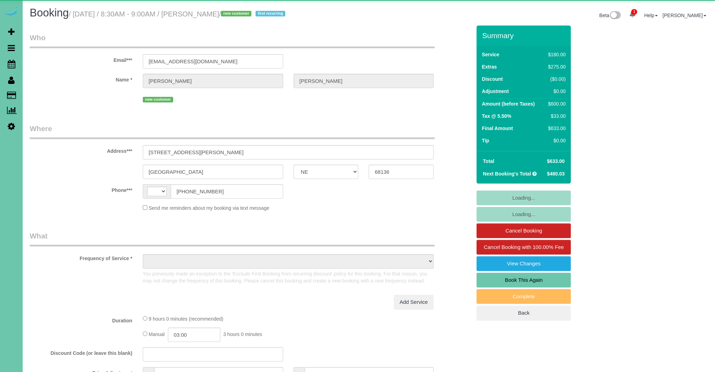
select select "NE"
select select "string:US"
select select "object:899"
select select "string:fspay-2270795a-5dcd-4ee7-a148-bf3166f21695"
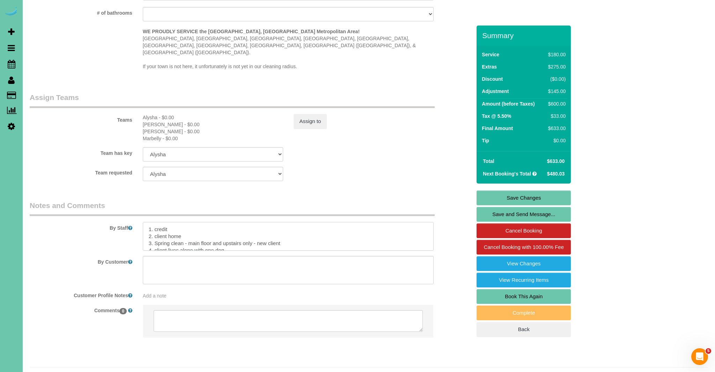
scroll to position [723, 0]
click at [186, 224] on textarea at bounding box center [288, 235] width 291 height 29
type textarea "1. credit 2. client home/ garage code 3362 3. Spring clean - main floor and ups…"
click at [543, 193] on link "Save Changes" at bounding box center [524, 197] width 94 height 15
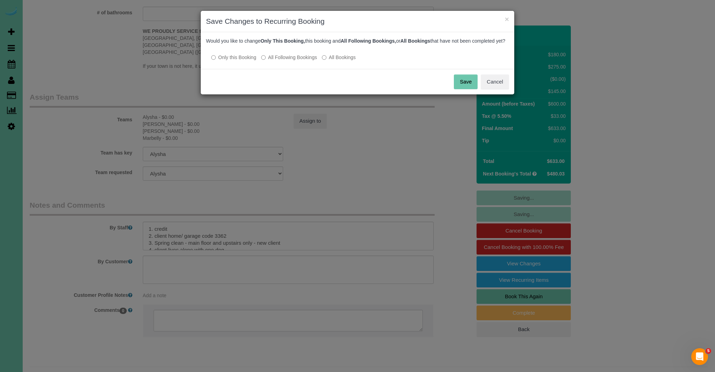
click at [471, 87] on button "Save" at bounding box center [466, 81] width 24 height 15
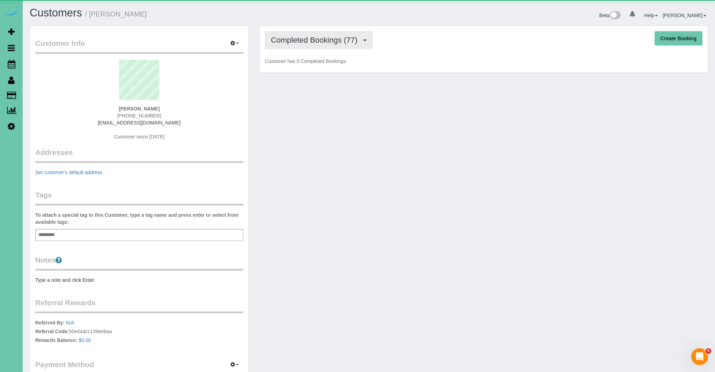
click at [332, 44] on button "Completed Bookings (77)" at bounding box center [319, 40] width 108 height 18
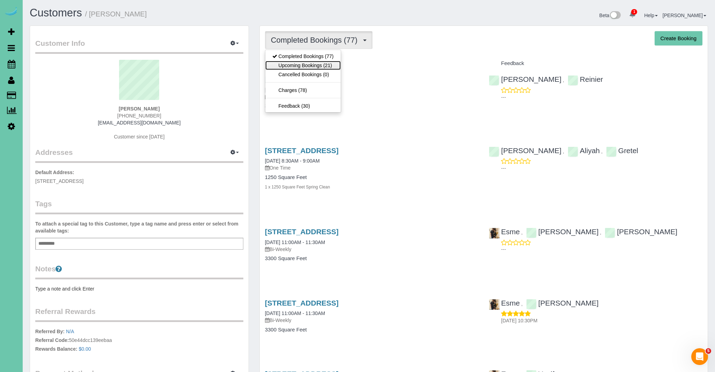
click at [326, 67] on link "Upcoming Bookings (21)" at bounding box center [302, 65] width 75 height 9
